Goal: Task Accomplishment & Management: Manage account settings

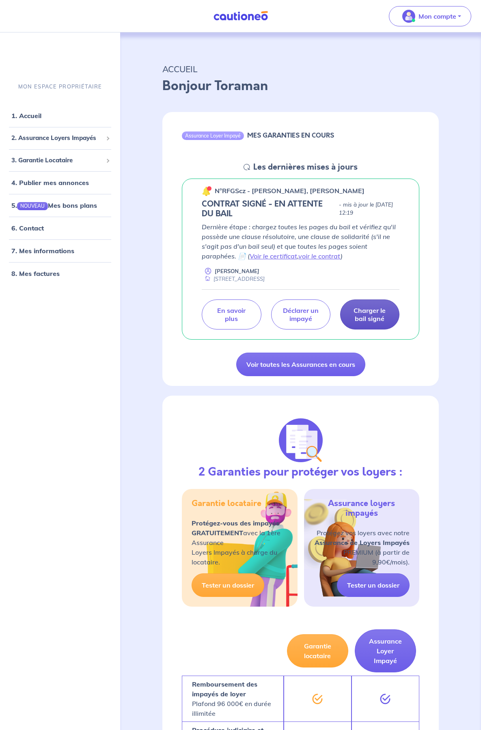
click at [372, 310] on p "Charger le bail signé" at bounding box center [369, 314] width 39 height 16
click at [384, 308] on p "Charger le bail signé" at bounding box center [369, 314] width 39 height 16
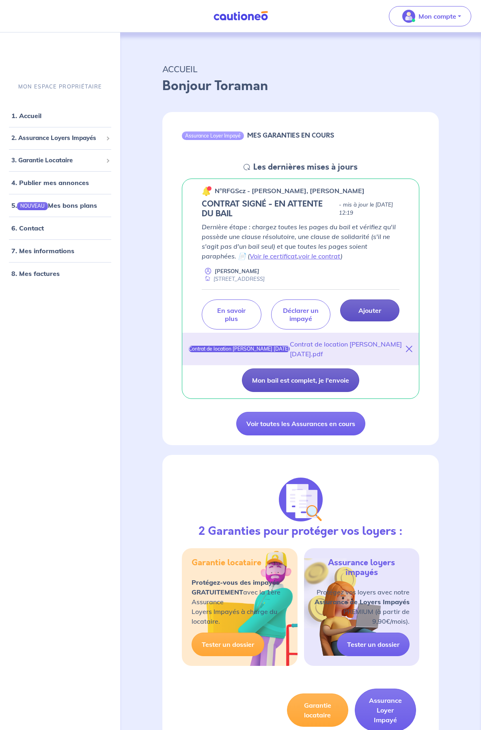
click at [330, 382] on button "Mon bail est complet, je l'envoie" at bounding box center [300, 381] width 117 height 24
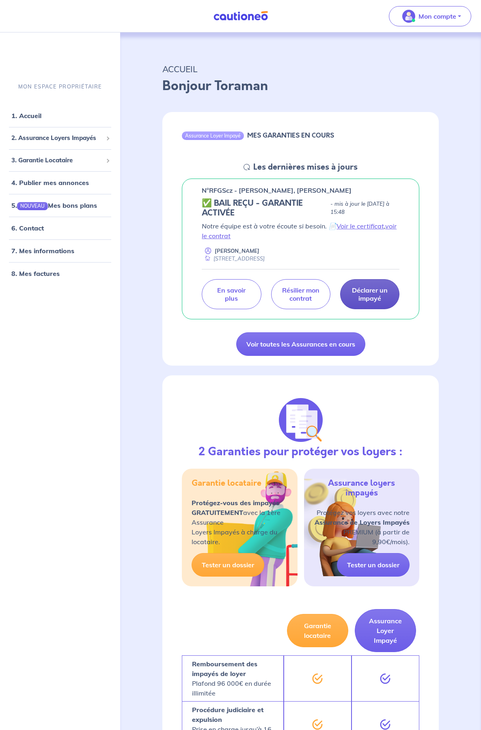
click at [462, 231] on div "ACCUEIL Bonjour Toraman Assurance Loyer Impayé MES GARANTIES EN COURS Les derni…" at bounding box center [300, 717] width 354 height 1370
click at [368, 225] on link "Voir le certificat" at bounding box center [359, 226] width 47 height 8
click at [292, 347] on link "Voir toutes les Assurances en cours" at bounding box center [300, 344] width 129 height 24
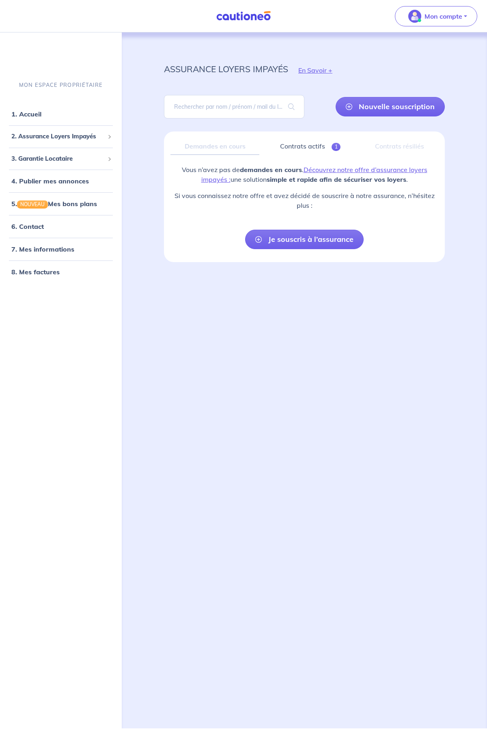
click at [228, 149] on div "Demandes en cours" at bounding box center [214, 146] width 89 height 17
click at [283, 146] on link "Contrats actifs 1" at bounding box center [310, 146] width 89 height 17
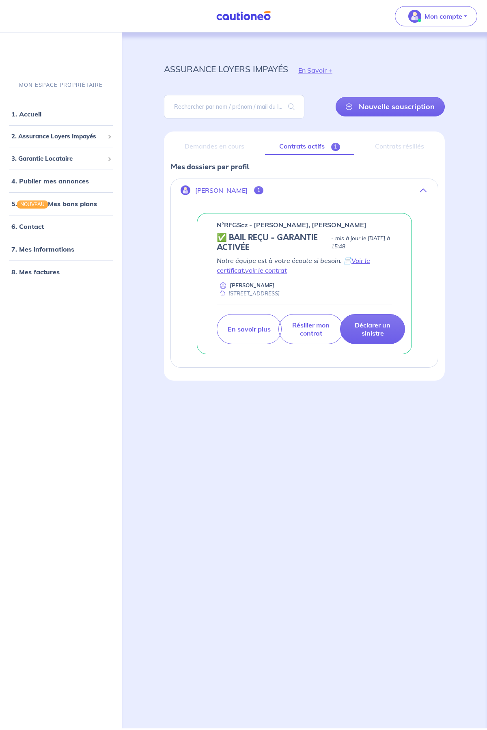
click at [265, 406] on div "assurance loyers impayés En Savoir + Nouvelle souscription Fermer Valider un lo…" at bounding box center [305, 370] width 320 height 677
